Goal: Check status: Check status

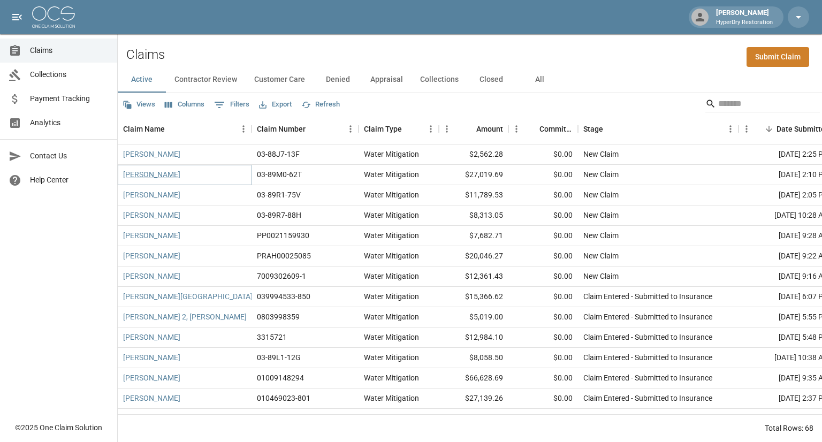
click at [157, 175] on link "[PERSON_NAME]" at bounding box center [151, 174] width 57 height 11
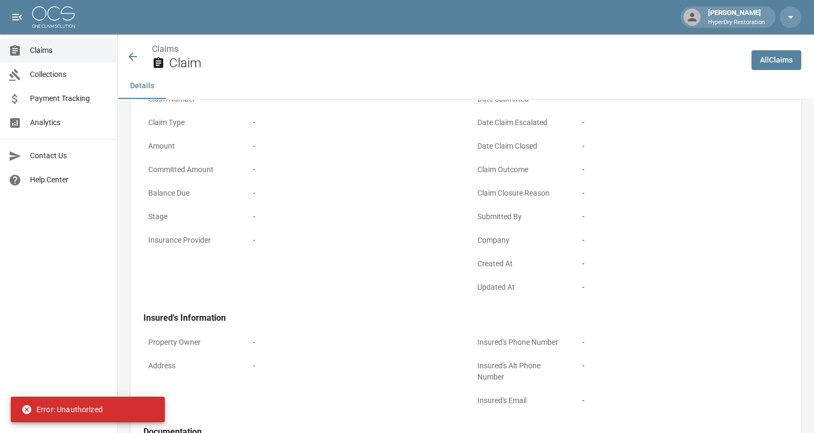
scroll to position [105, 0]
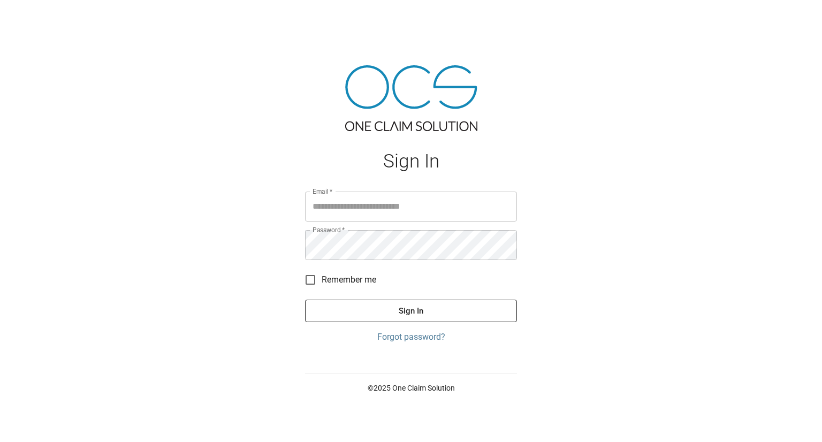
type input "**********"
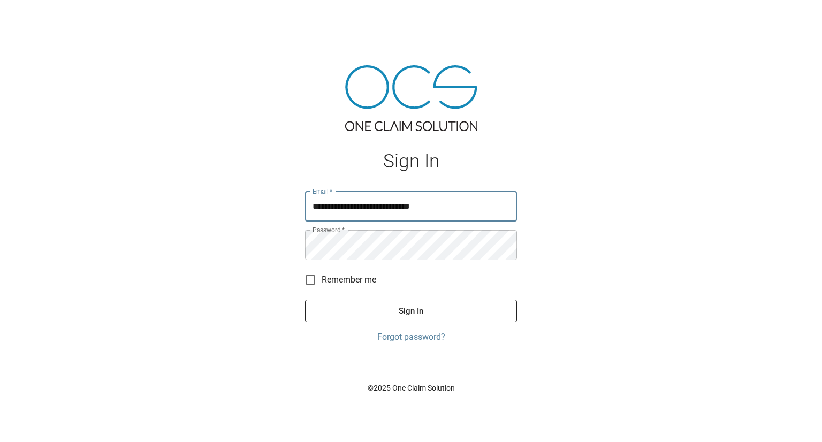
click at [305, 300] on button "Sign In" at bounding box center [411, 311] width 212 height 22
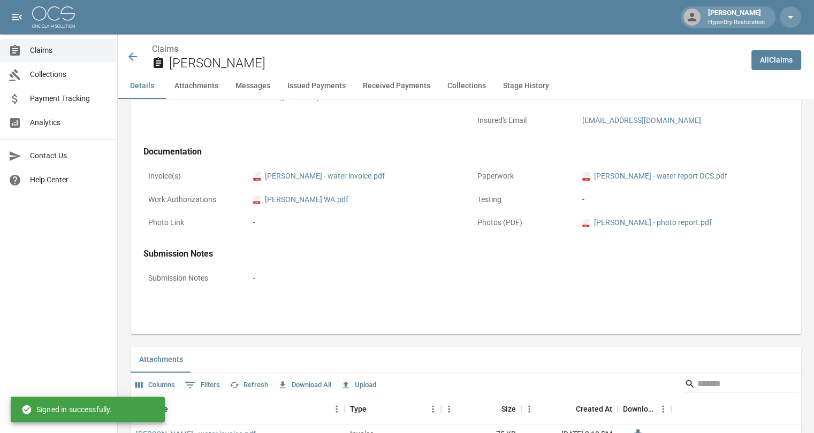
scroll to position [383, 0]
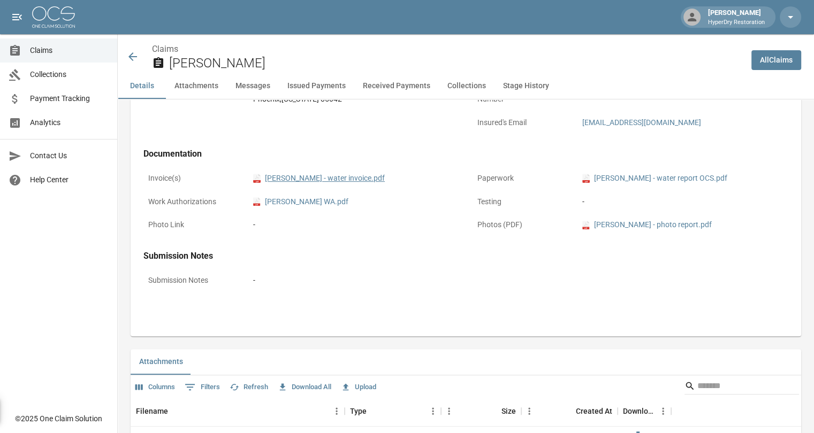
click at [316, 177] on link "pdf [PERSON_NAME] - water invoice.pdf" at bounding box center [319, 178] width 132 height 11
click at [127, 50] on div "Claims [PERSON_NAME]" at bounding box center [434, 57] width 616 height 28
click at [133, 58] on icon at bounding box center [132, 56] width 13 height 13
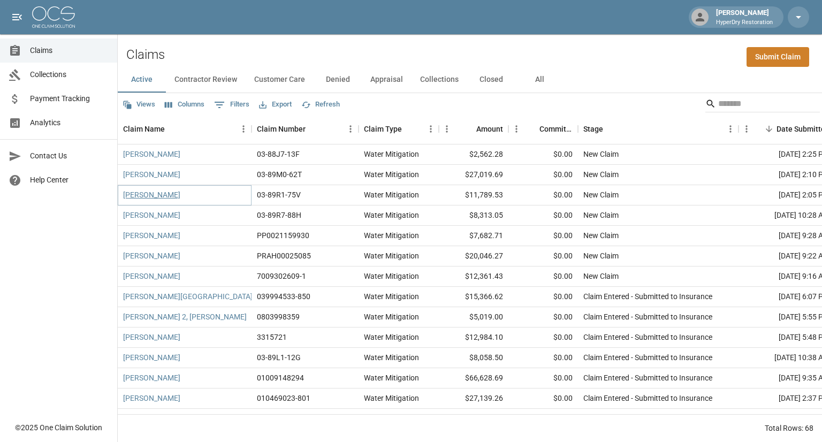
click at [157, 195] on link "[PERSON_NAME]" at bounding box center [151, 194] width 57 height 11
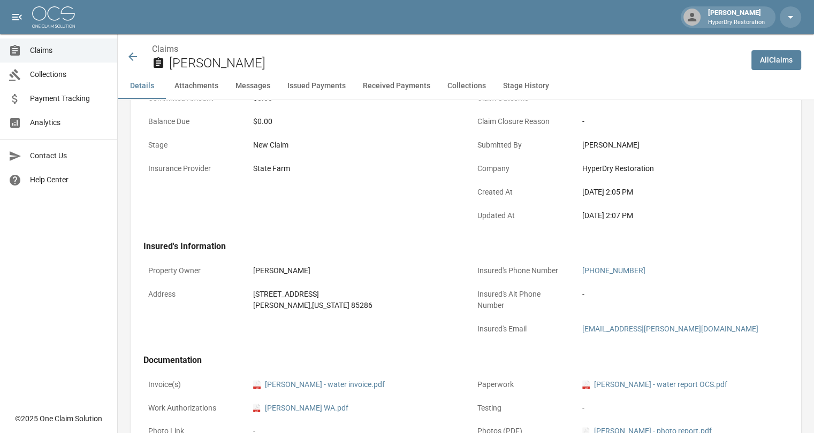
scroll to position [175, 0]
click at [291, 385] on link "pdf Hayes - water invoice.pdf" at bounding box center [319, 385] width 132 height 11
click at [133, 60] on icon at bounding box center [132, 56] width 13 height 13
